Goal: Transaction & Acquisition: Register for event/course

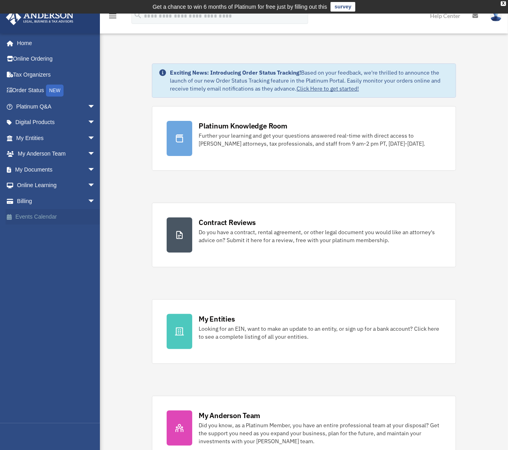
click at [40, 216] on link "Events Calendar" at bounding box center [57, 217] width 102 height 16
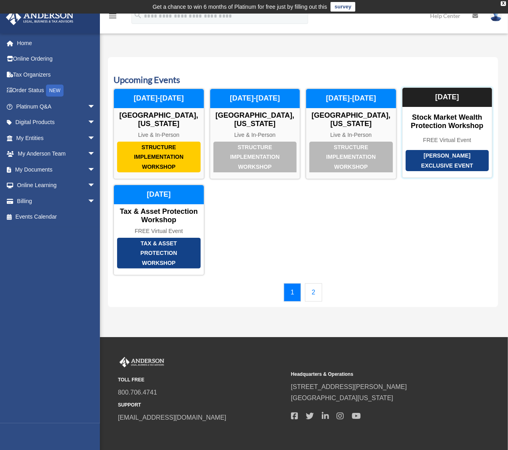
click at [447, 152] on div "[PERSON_NAME] Exclusive Event" at bounding box center [446, 160] width 83 height 21
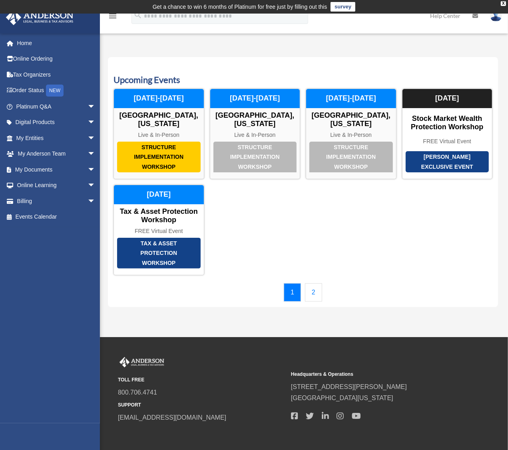
click at [315, 284] on link "2" at bounding box center [313, 293] width 17 height 18
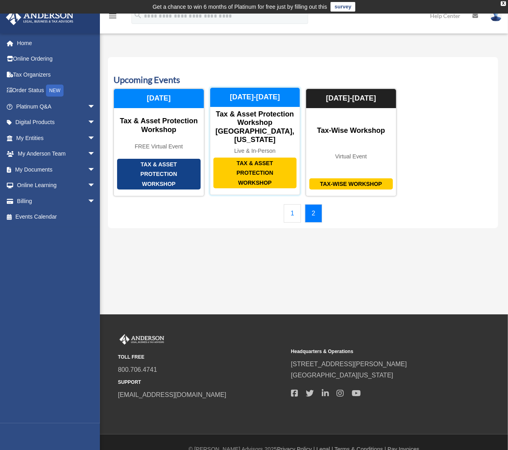
click at [255, 162] on div "Tax & Asset Protection Workshop" at bounding box center [254, 173] width 83 height 31
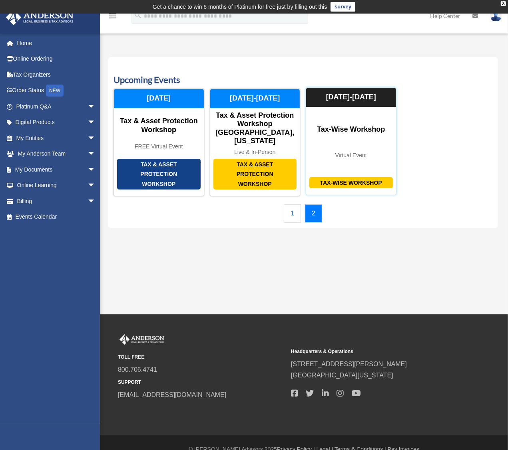
click at [342, 177] on div "Tax-Wise Workshop" at bounding box center [350, 183] width 83 height 12
